Goal: Task Accomplishment & Management: Use online tool/utility

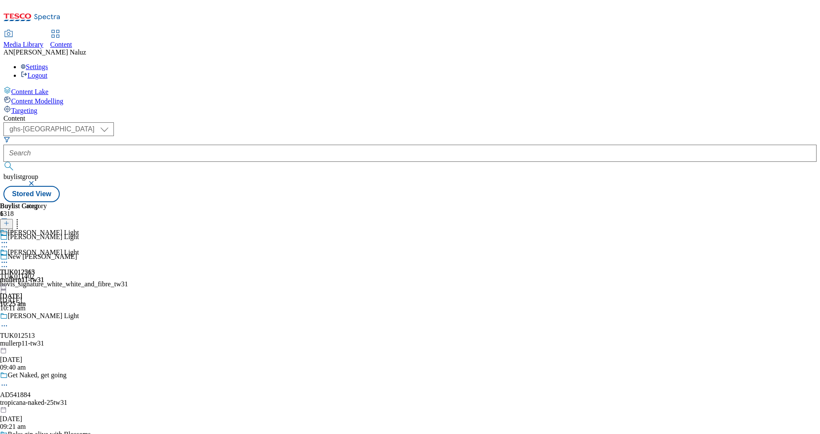
select select "ghs-[GEOGRAPHIC_DATA]"
click at [35, 268] on div "TUK012513" at bounding box center [17, 272] width 35 height 8
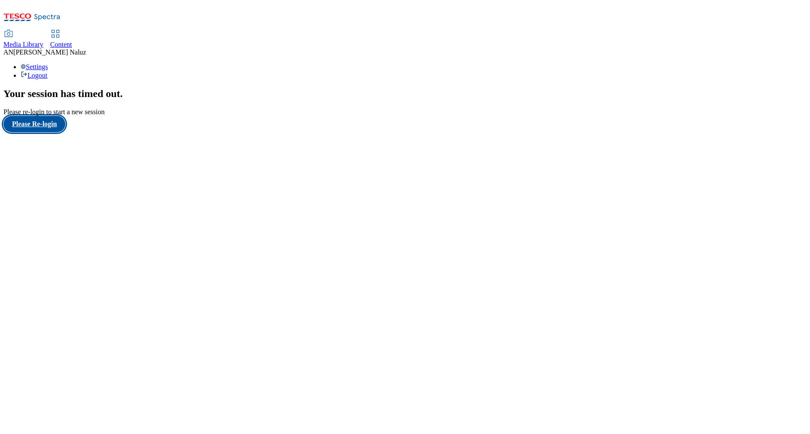
click at [62, 132] on button "Please Re-login" at bounding box center [34, 124] width 62 height 16
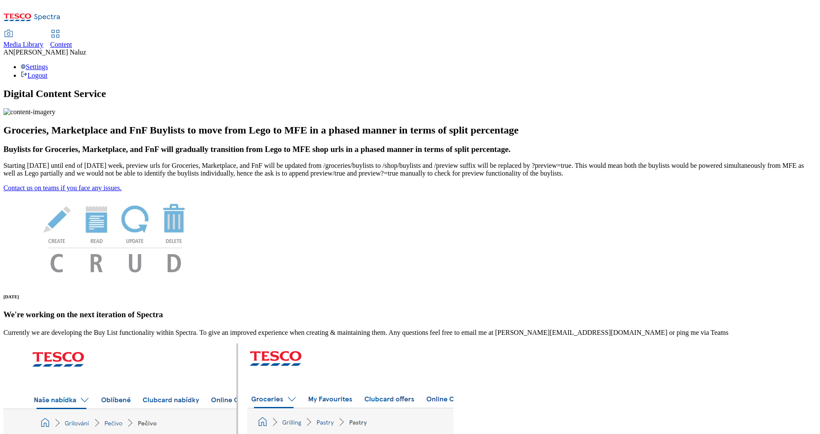
click at [72, 41] on div "Content" at bounding box center [61, 45] width 22 height 8
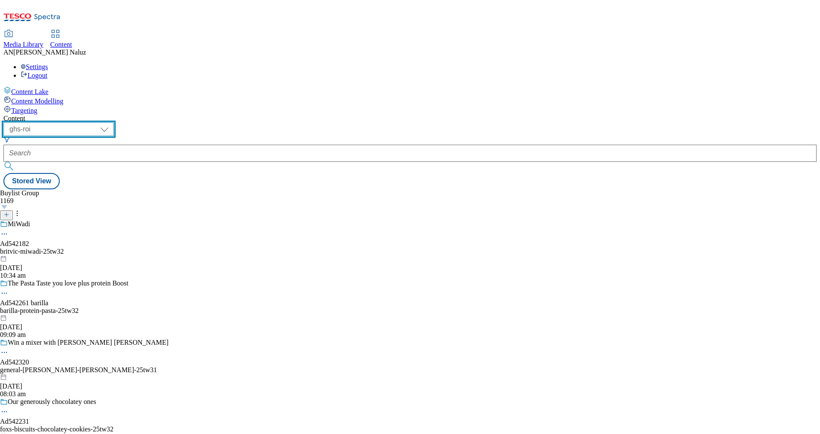
click at [114, 122] on select "ghs-roi ghs-uk" at bounding box center [58, 129] width 110 height 14
select select "ghs-uk"
click at [112, 122] on select "ghs-roi ghs-uk" at bounding box center [58, 129] width 110 height 14
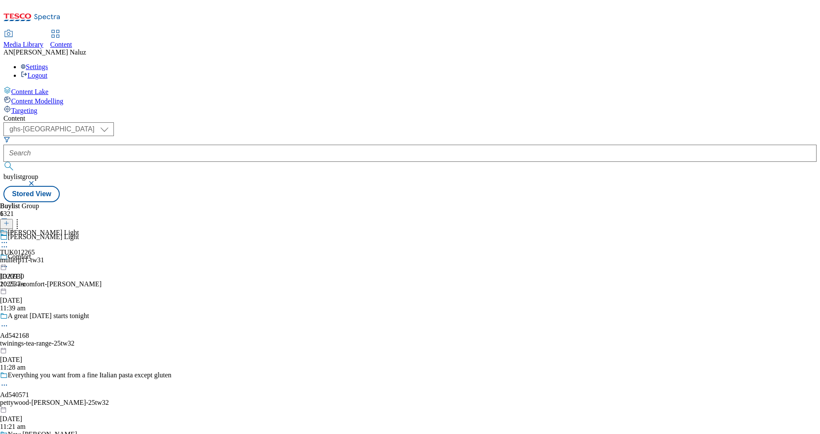
scroll to position [225, 0]
click at [35, 249] on div "TUK012265" at bounding box center [17, 253] width 35 height 8
click at [79, 276] on div "mullerp11-tw31" at bounding box center [39, 280] width 79 height 8
click at [35, 249] on div "TUK012513" at bounding box center [17, 253] width 35 height 8
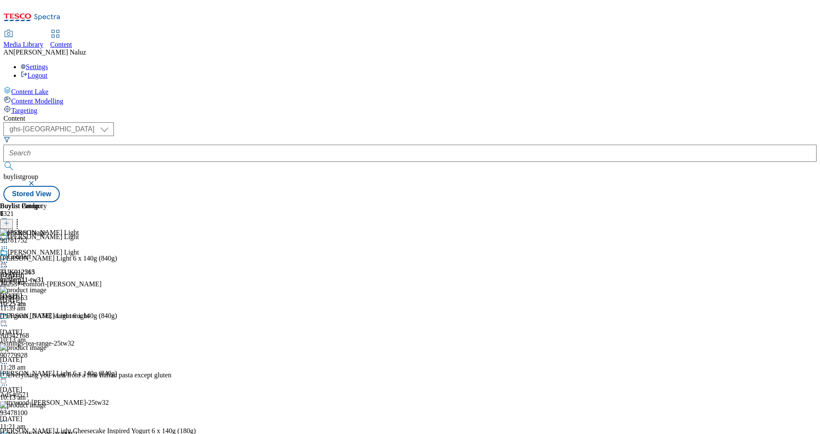
click at [9, 258] on icon at bounding box center [4, 262] width 9 height 9
click at [71, 337] on span "Open Preview Url" at bounding box center [49, 340] width 45 height 6
click at [9, 258] on icon at bounding box center [4, 262] width 9 height 9
click at [71, 337] on span "Open Preview Url" at bounding box center [49, 340] width 45 height 6
click at [27, 237] on div "90781752" at bounding box center [13, 241] width 27 height 8
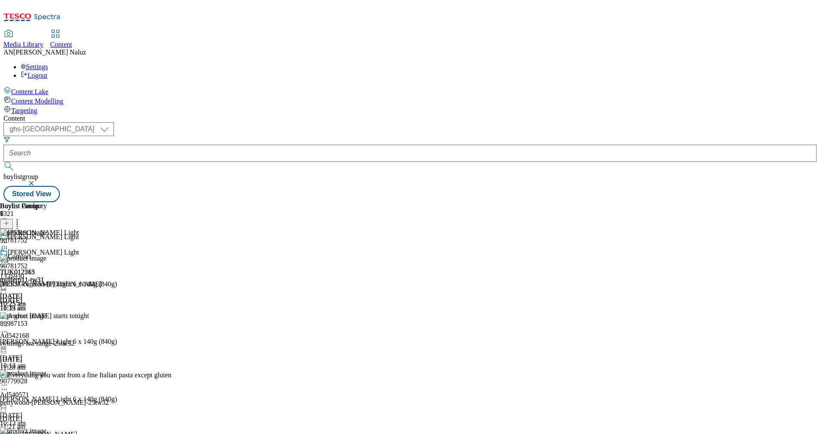
click at [9, 270] on icon at bounding box center [4, 274] width 9 height 9
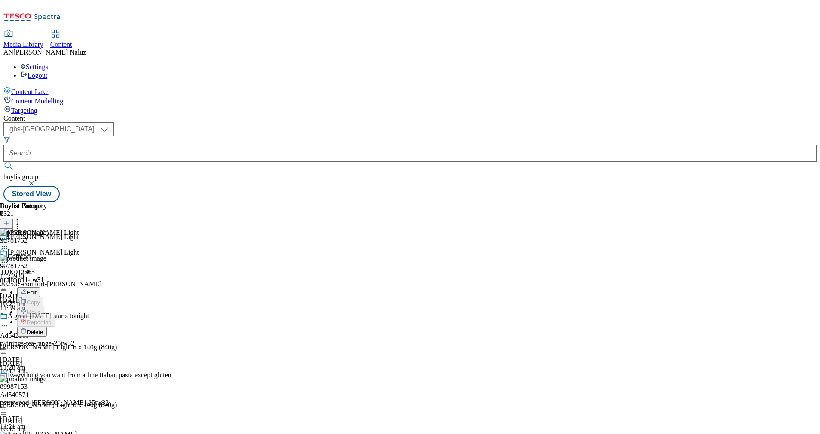
click at [224, 287] on li "Edit" at bounding box center [120, 292] width 207 height 10
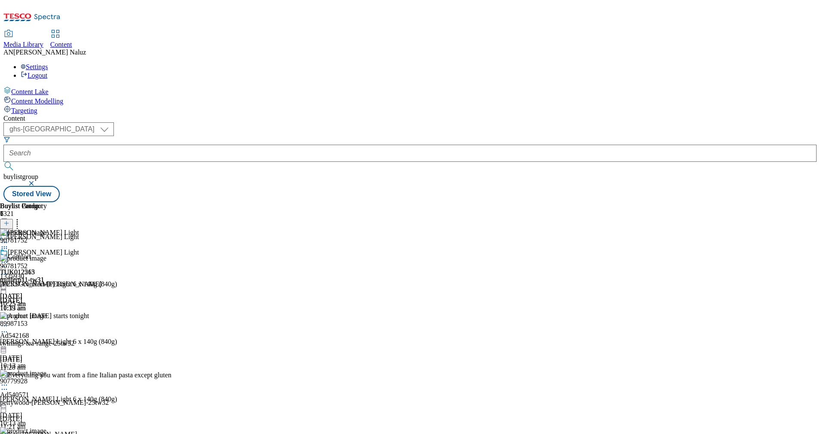
click at [9, 258] on icon at bounding box center [4, 262] width 9 height 9
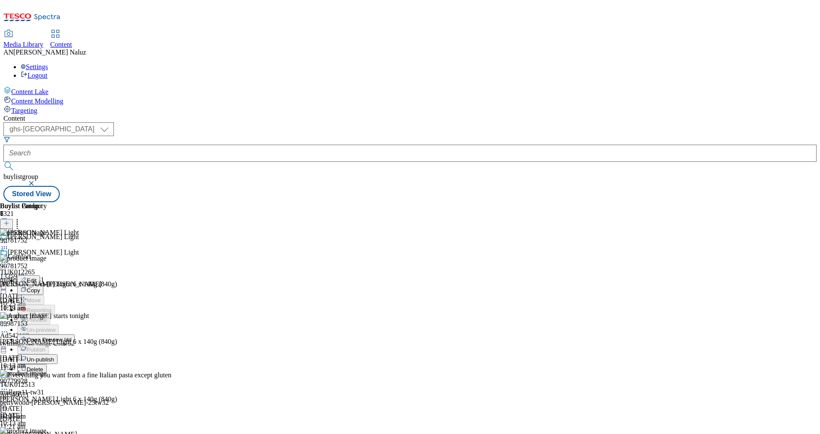
click at [9, 258] on icon at bounding box center [4, 262] width 9 height 9
click at [54, 356] on span "Un-publish" at bounding box center [40, 359] width 27 height 6
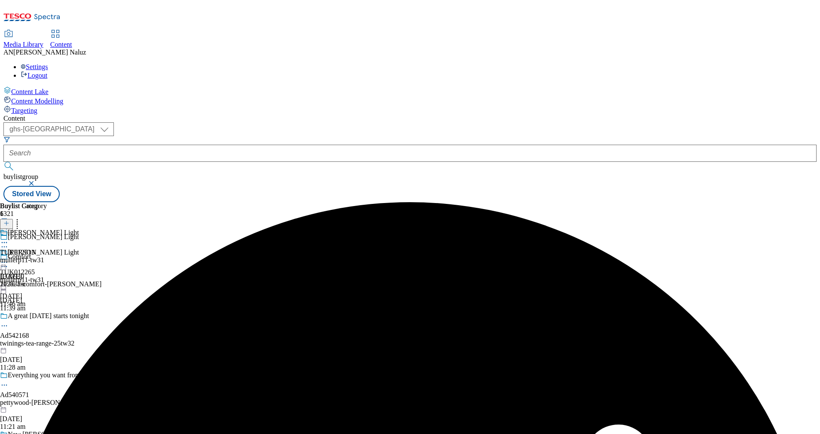
click at [9, 238] on icon at bounding box center [4, 242] width 9 height 9
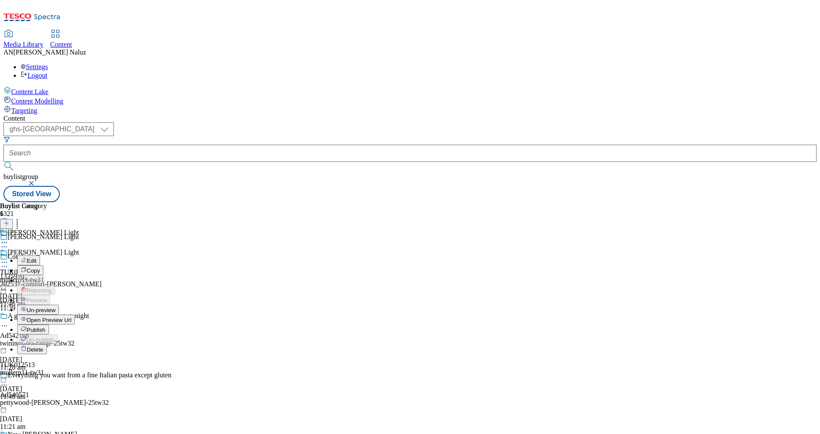
click at [55, 307] on span "Un-preview" at bounding box center [41, 310] width 29 height 6
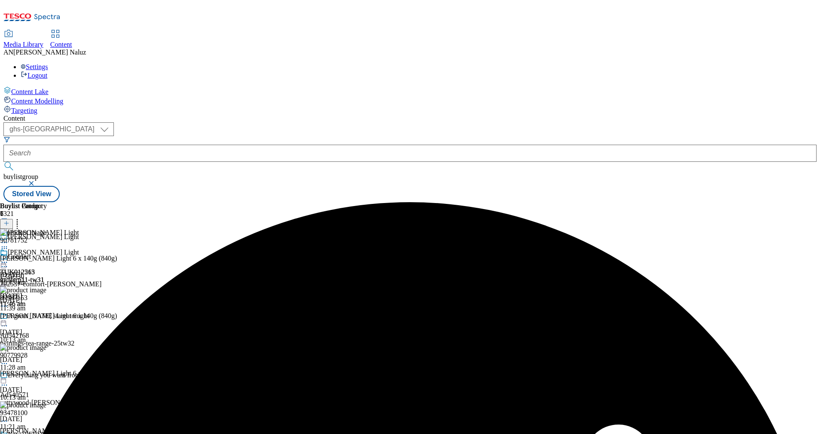
click at [9, 258] on icon at bounding box center [4, 262] width 9 height 9
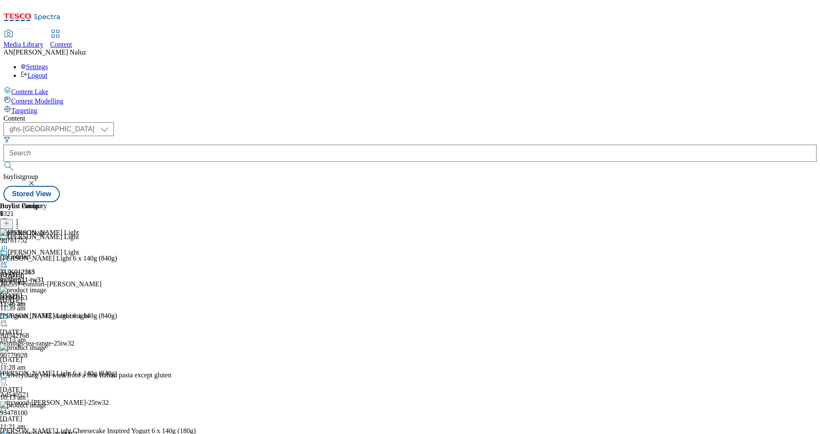
click at [9, 258] on icon at bounding box center [4, 262] width 9 height 9
click at [50, 315] on button "Preview" at bounding box center [33, 320] width 33 height 10
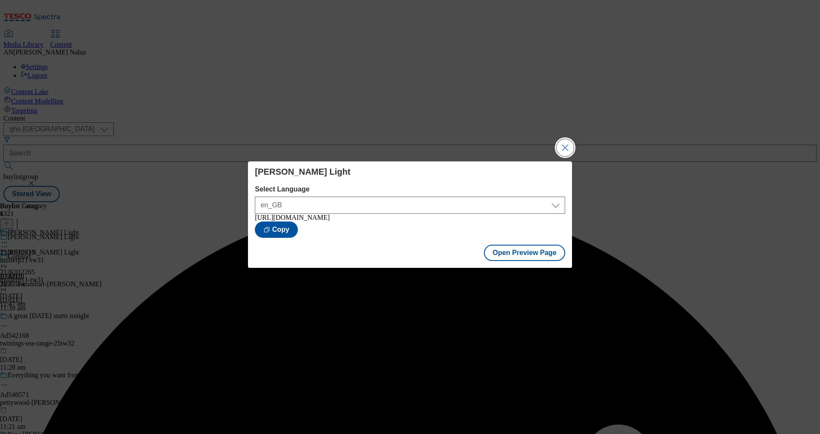
click at [564, 141] on button "Close Modal" at bounding box center [564, 147] width 17 height 17
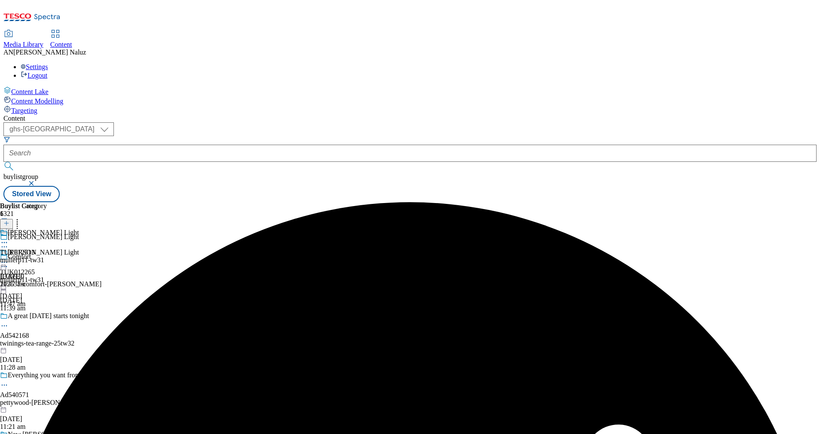
click at [5, 242] on circle at bounding box center [4, 242] width 1 height 1
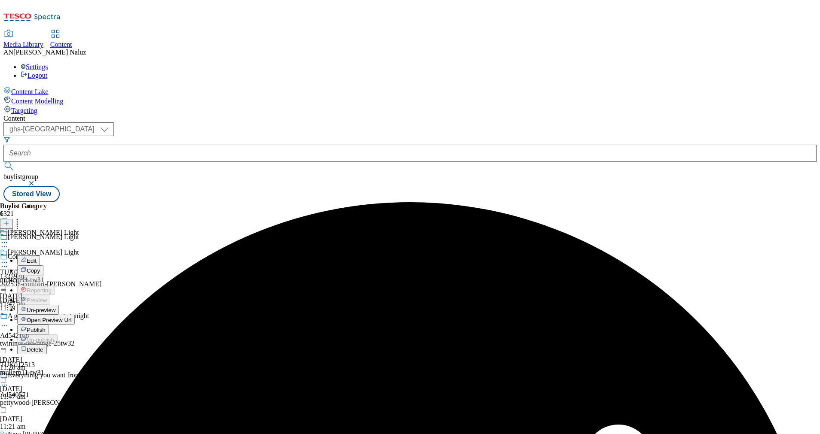
click at [71, 317] on span "Open Preview Url" at bounding box center [49, 320] width 45 height 6
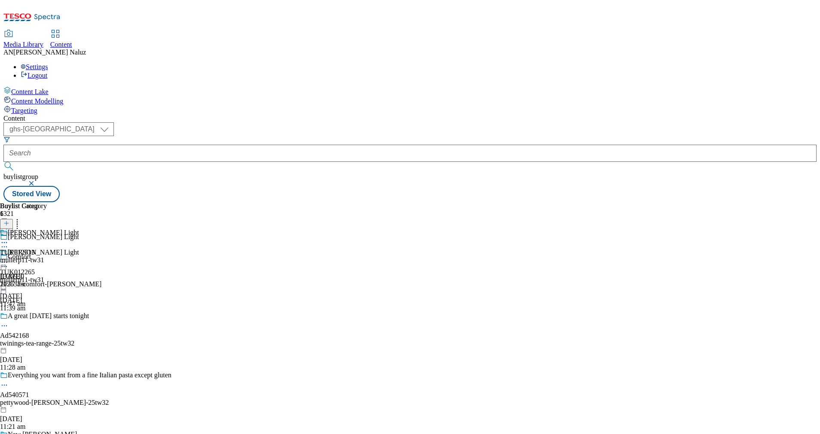
click at [9, 238] on icon at bounding box center [4, 242] width 9 height 9
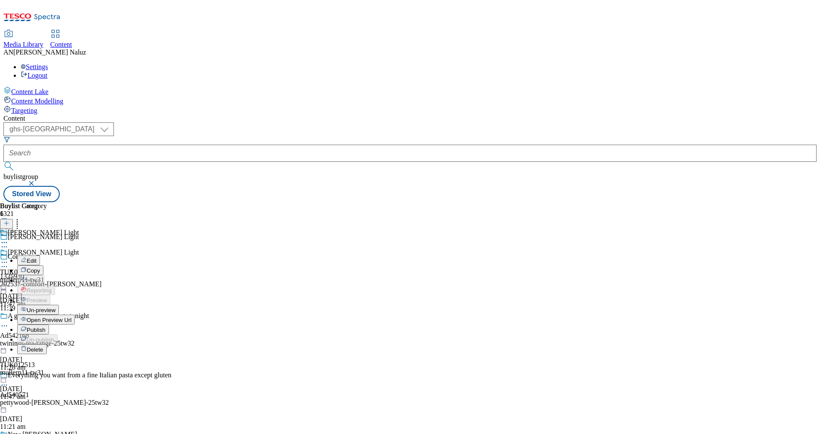
click at [75, 232] on div "Edit Copy Move Reporting Preview Un-preview Open Preview Url Publish Un-publish…" at bounding box center [37, 315] width 75 height 172
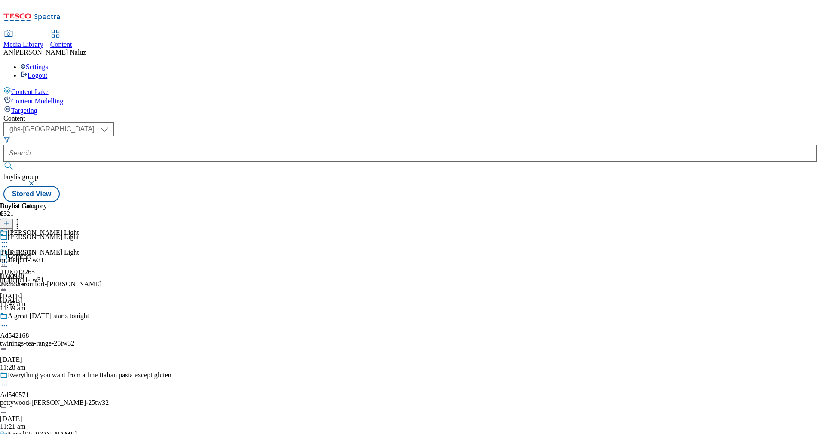
click at [79, 276] on div "mullerp11-tw31" at bounding box center [39, 280] width 79 height 8
click at [47, 229] on div "TUK012513 mullerp11-tw31 23 Sept 2025 11:47 am" at bounding box center [23, 258] width 47 height 59
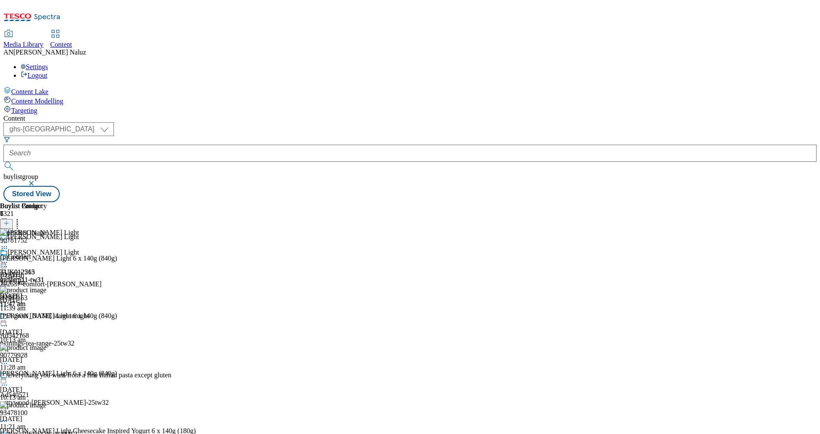
scroll to position [320, 0]
click at [9, 258] on icon at bounding box center [4, 262] width 9 height 9
click at [47, 249] on div "TUK012513 mullerp11-tw31 23 Sept 2025 11:47 am" at bounding box center [23, 278] width 47 height 59
click at [79, 270] on div "Muller Light TUK012265 mullerp11-tw31 23 Sept 2025 11:47 am" at bounding box center [39, 278] width 79 height 59
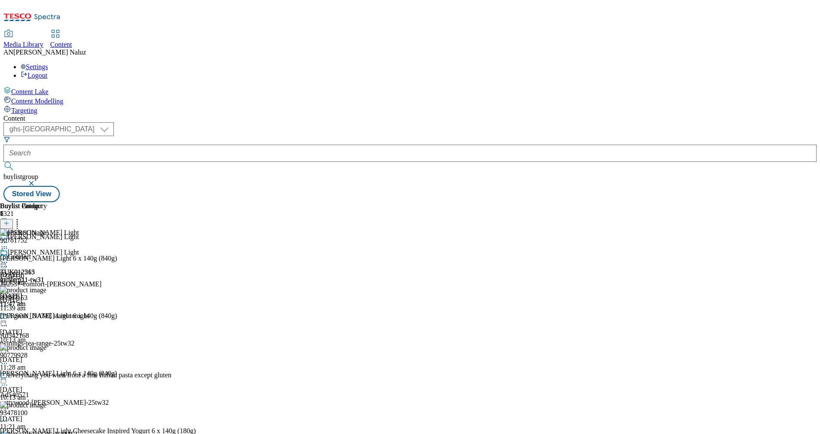
click at [32, 115] on div "Content Lake Content Modelling Targeting" at bounding box center [409, 100] width 813 height 28
click at [9, 258] on icon at bounding box center [4, 262] width 9 height 9
click at [75, 249] on div "Edit Copy Move Reporting Preview Un-preview Open Preview Url Publish Un-publish…" at bounding box center [37, 335] width 75 height 172
click at [9, 258] on icon at bounding box center [4, 262] width 9 height 9
click at [47, 249] on div "TUK012513 mullerp11-tw31 23 Sept 2025 11:47 am" at bounding box center [23, 278] width 47 height 59
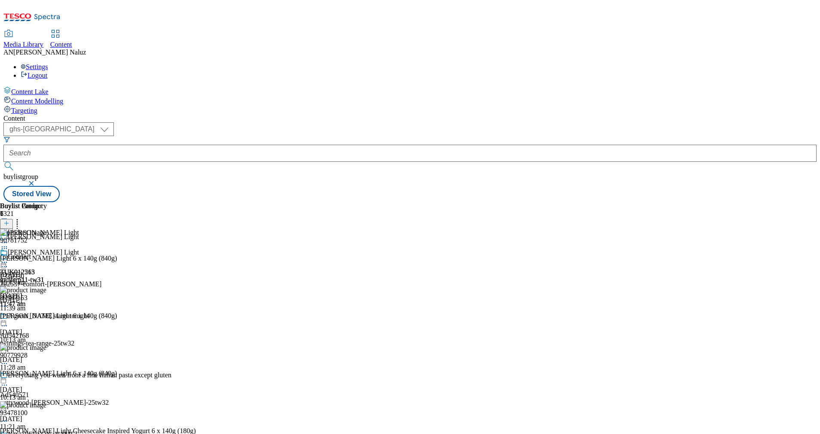
click at [47, 308] on div "TUK012513 mullerp11-tw31 23 Sept 2025 11:47 am" at bounding box center [23, 278] width 47 height 59
